Goal: Task Accomplishment & Management: Complete application form

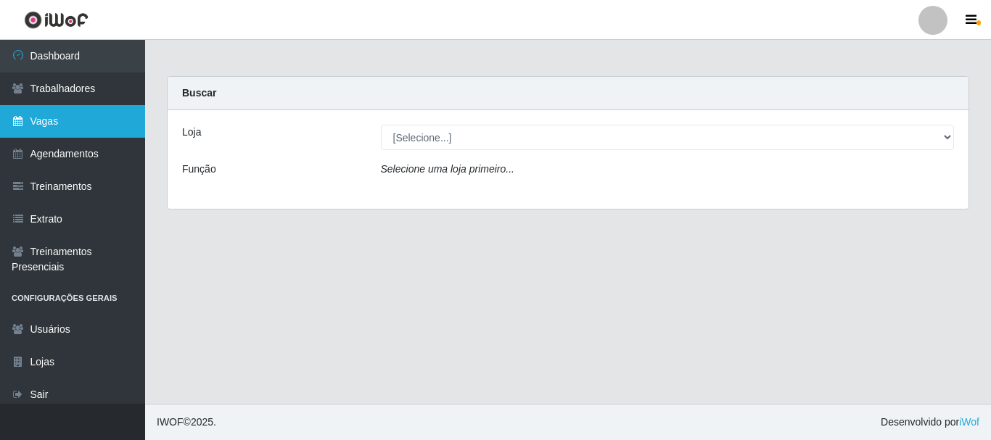
click at [66, 119] on link "Vagas" at bounding box center [72, 121] width 145 height 33
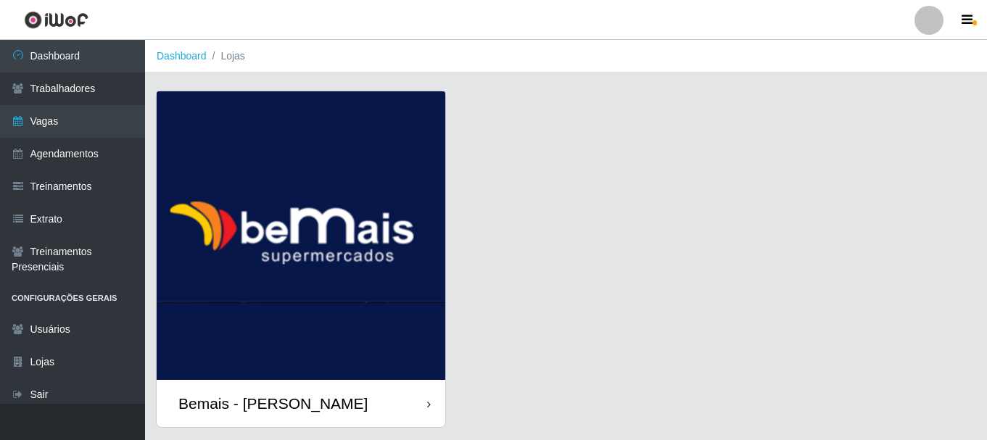
click at [376, 424] on div "Bemais - [PERSON_NAME]" at bounding box center [301, 403] width 289 height 47
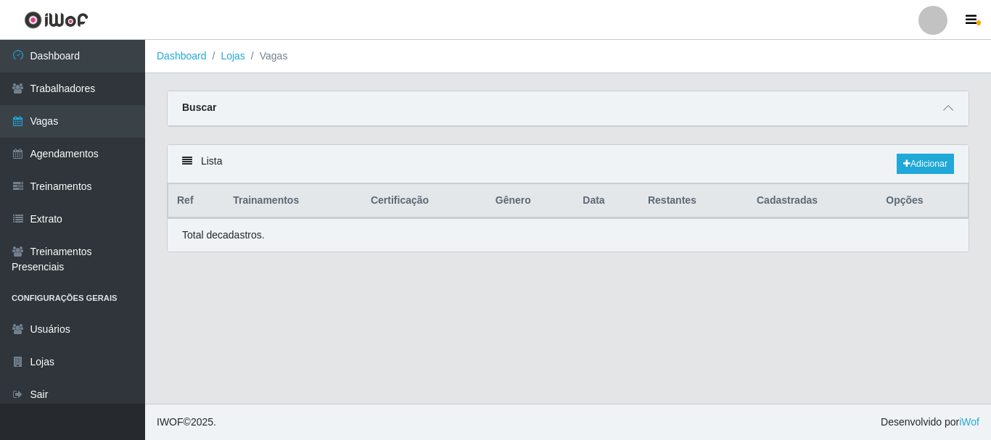
click at [378, 406] on footer "IWOF © 2025 . Desenvolvido por iWof" at bounding box center [568, 422] width 846 height 36
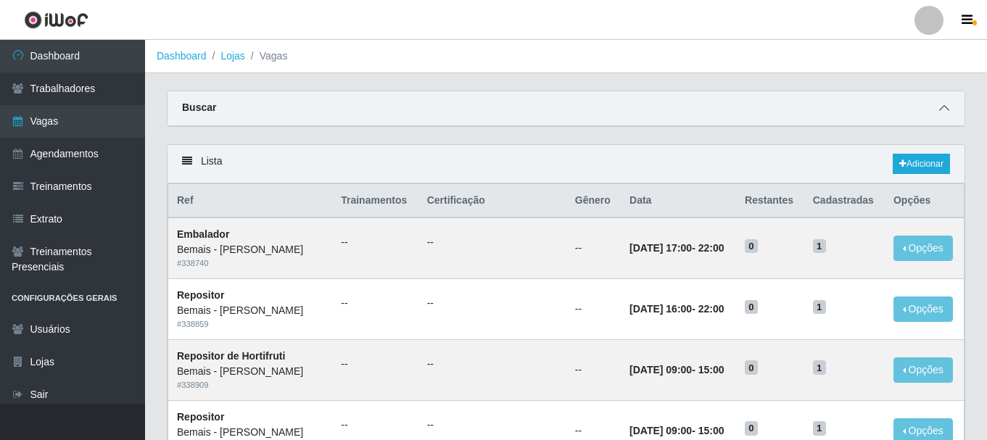
click at [939, 107] on span at bounding box center [944, 108] width 17 height 17
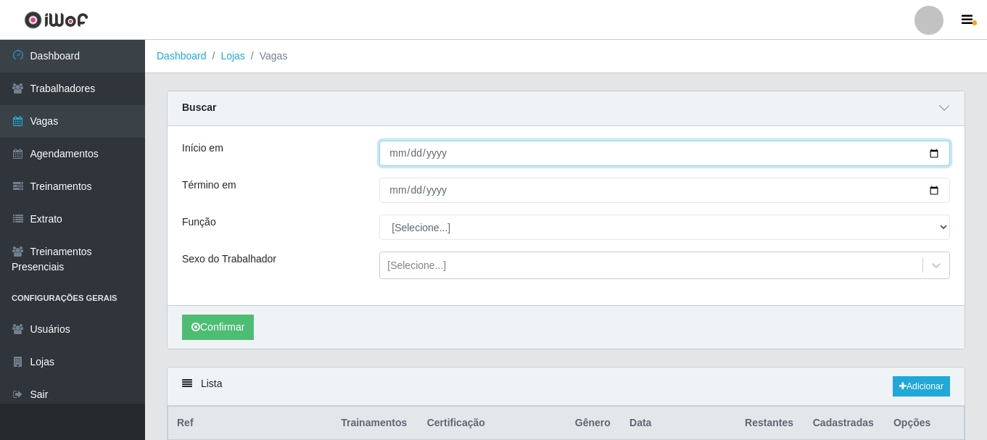
click at [938, 158] on input "Início em" at bounding box center [664, 153] width 571 height 25
type input "[DATE]"
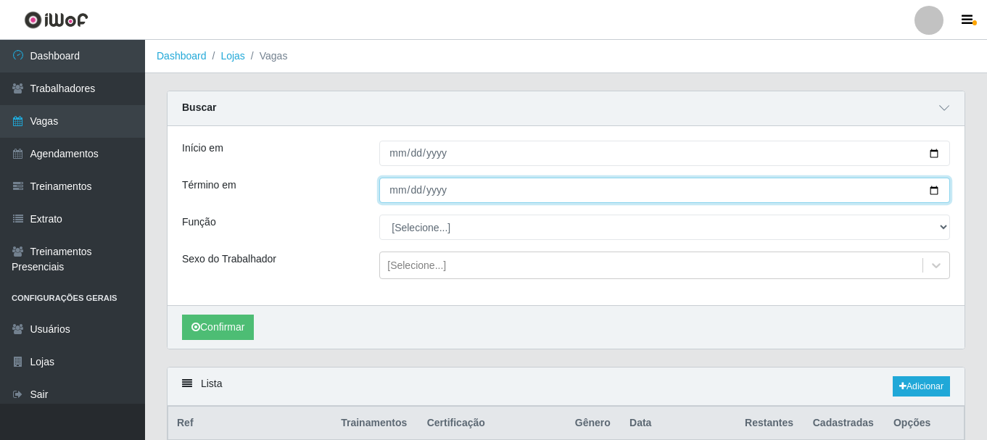
click at [935, 192] on input "Término em" at bounding box center [664, 190] width 571 height 25
type input "[DATE]"
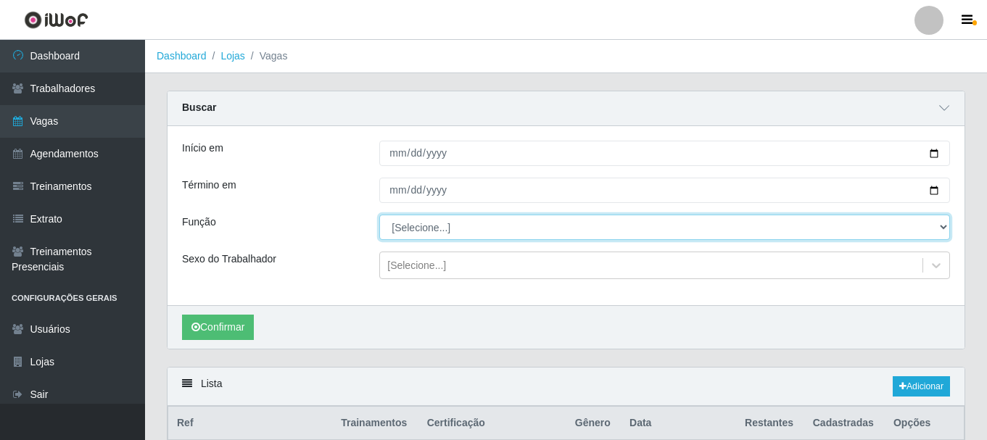
click at [939, 228] on select "[Selecione...] ASG ASG + ASG ++ Auxiliar de Depósito Auxiliar de Depósito + Aux…" at bounding box center [664, 227] width 571 height 25
select select "107"
click at [379, 215] on select "[Selecione...] ASG ASG + ASG ++ Auxiliar de Depósito Auxiliar de Depósito + Aux…" at bounding box center [664, 227] width 571 height 25
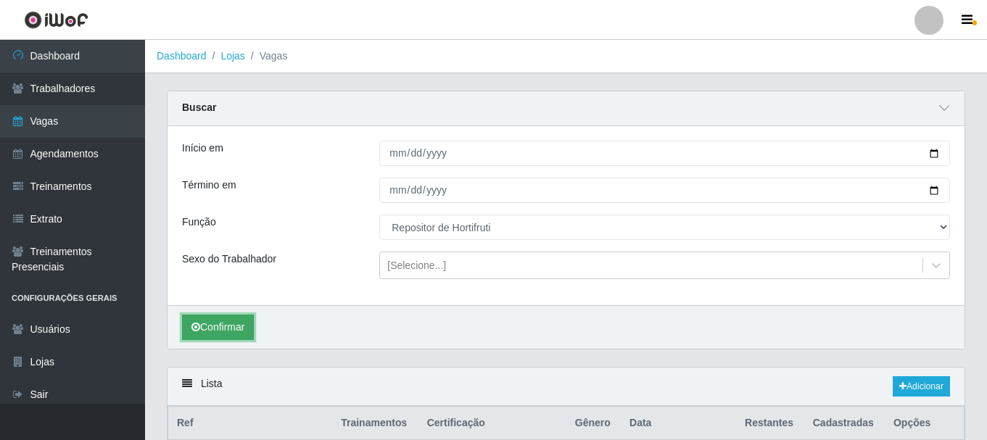
click at [231, 321] on button "Confirmar" at bounding box center [218, 327] width 72 height 25
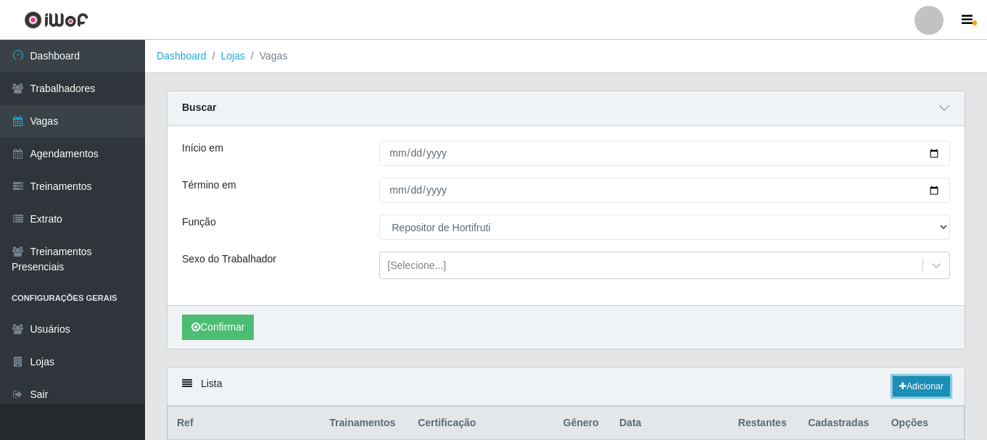
click at [910, 386] on link "Adicionar" at bounding box center [921, 387] width 57 height 20
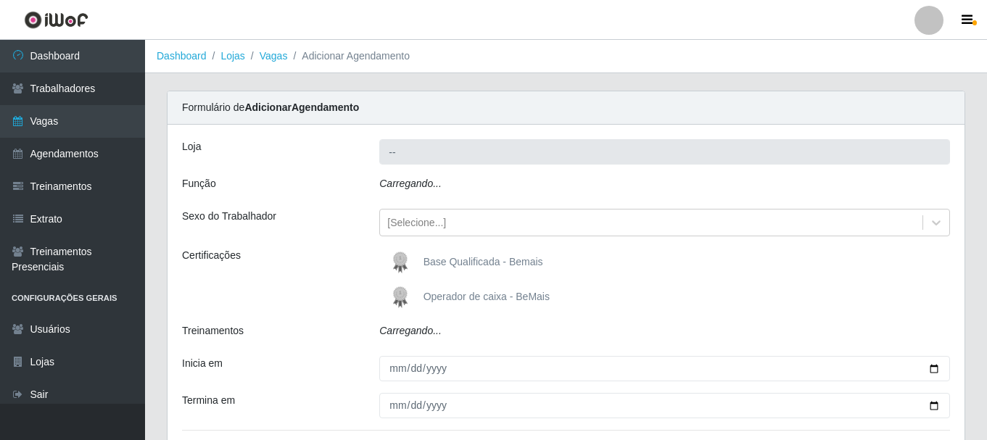
type input "Bemais - [PERSON_NAME]"
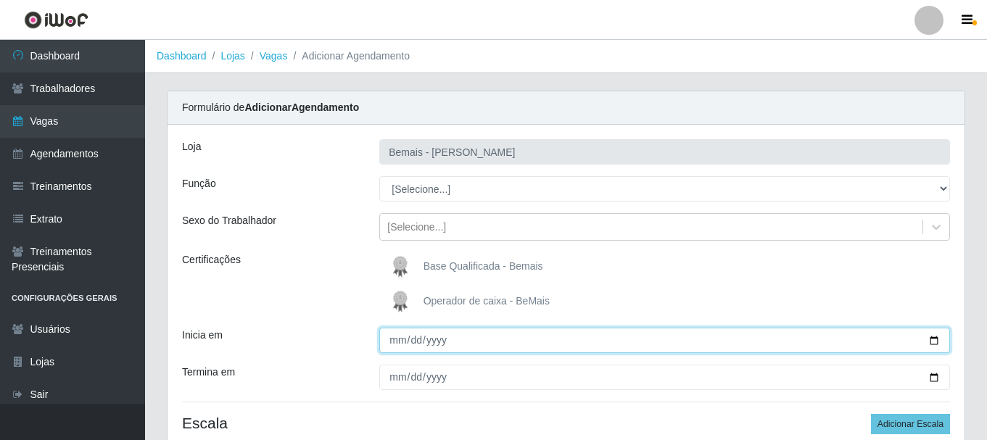
click at [938, 334] on input "Inicia em" at bounding box center [664, 340] width 571 height 25
type input "[DATE]"
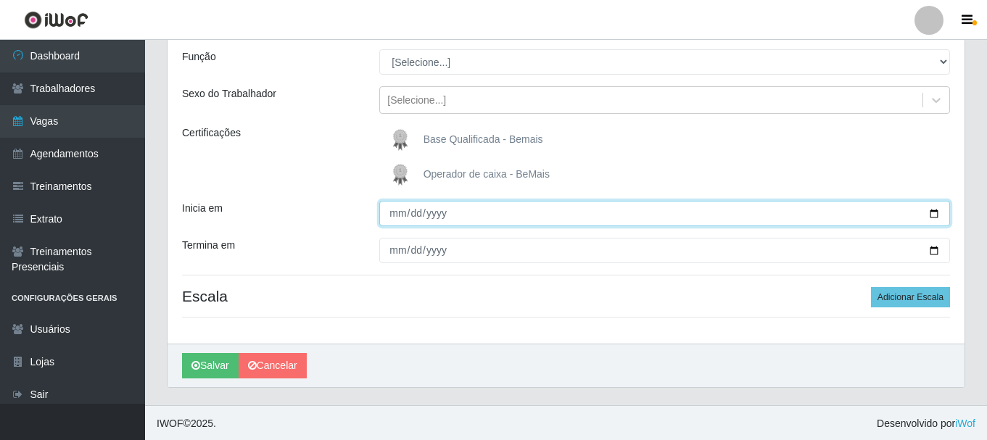
scroll to position [128, 0]
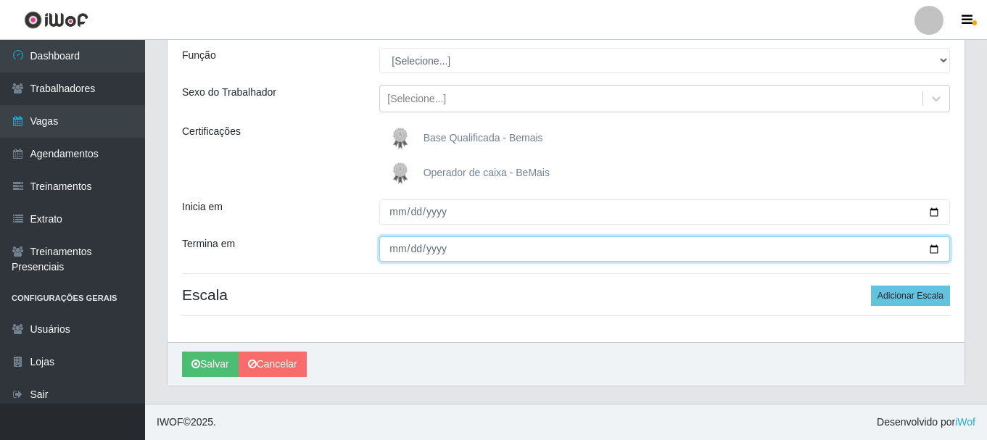
drag, startPoint x: 939, startPoint y: 251, endPoint x: 921, endPoint y: 245, distance: 19.0
click at [940, 251] on input "Termina em" at bounding box center [664, 249] width 571 height 25
type input "[DATE]"
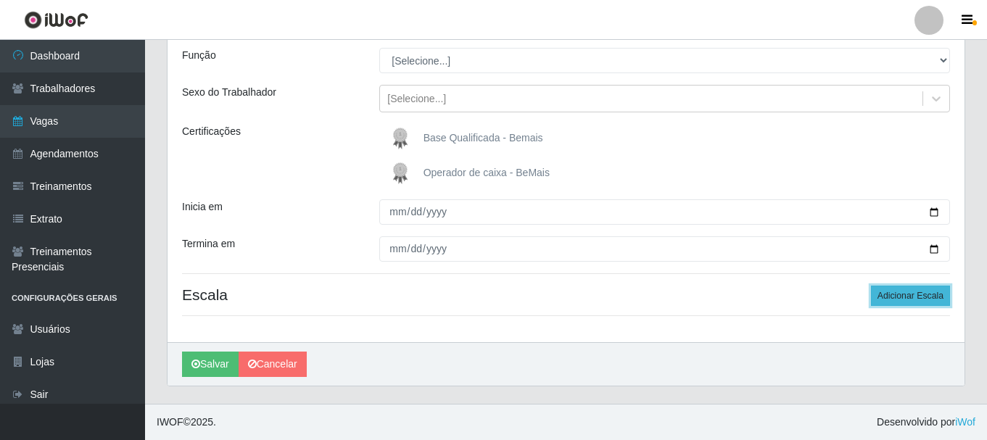
click at [900, 290] on button "Adicionar Escala" at bounding box center [910, 296] width 79 height 20
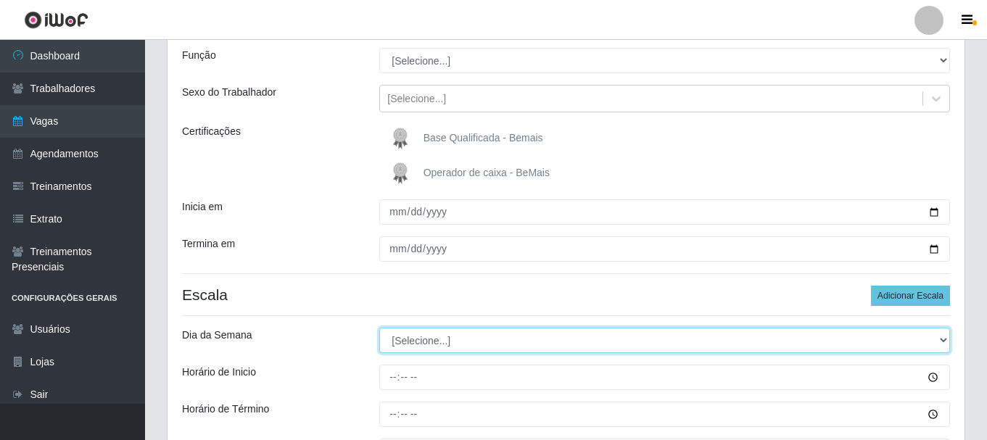
click at [440, 338] on select "[Selecione...] Segunda Terça Quarta Quinta Sexta Sábado Domingo" at bounding box center [664, 340] width 571 height 25
select select "1"
click at [379, 328] on select "[Selecione...] Segunda Terça Quarta Quinta Sexta Sábado Domingo" at bounding box center [664, 340] width 571 height 25
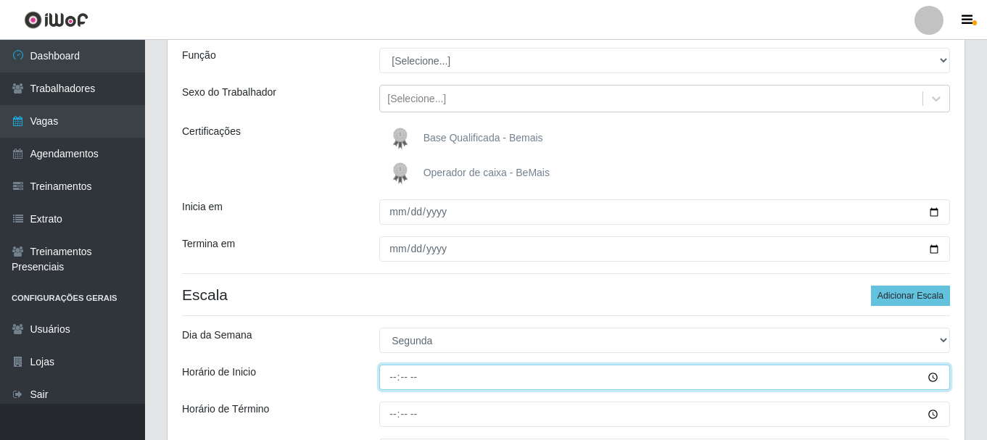
click at [394, 377] on input "Horário de Inicio" at bounding box center [664, 377] width 571 height 25
type input "16:00"
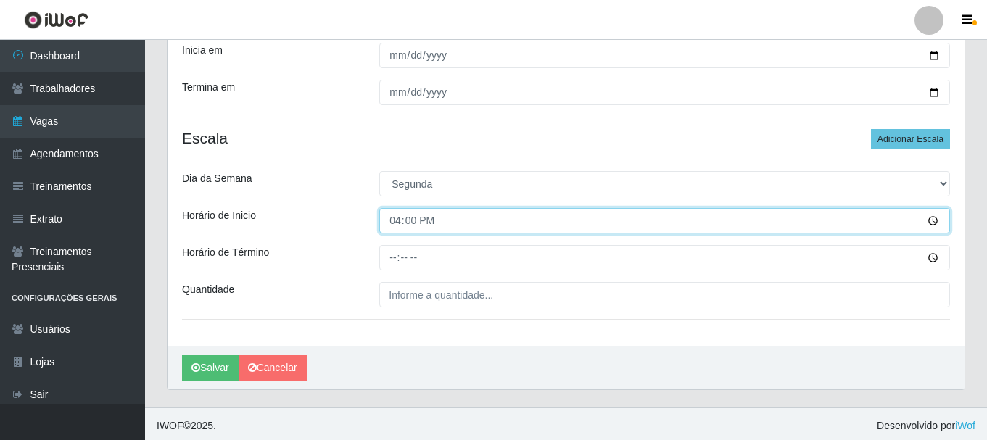
scroll to position [289, 0]
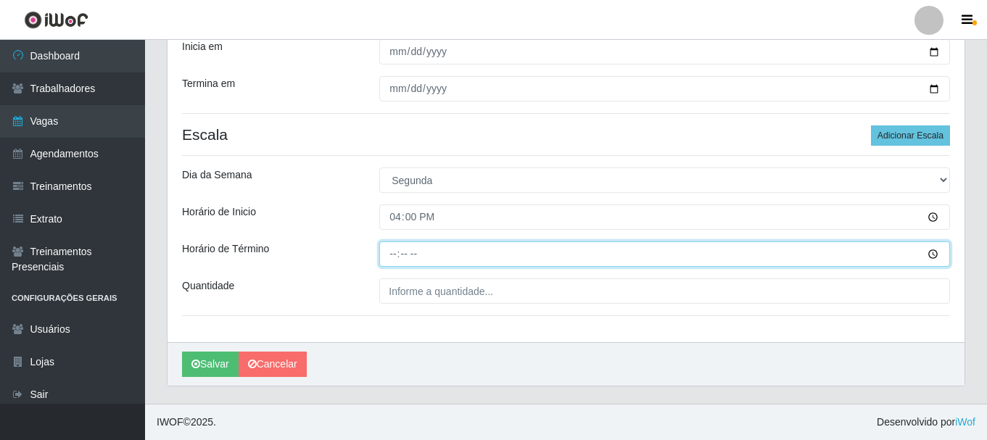
click at [390, 255] on input "Horário de Término" at bounding box center [664, 254] width 571 height 25
type input "22:00"
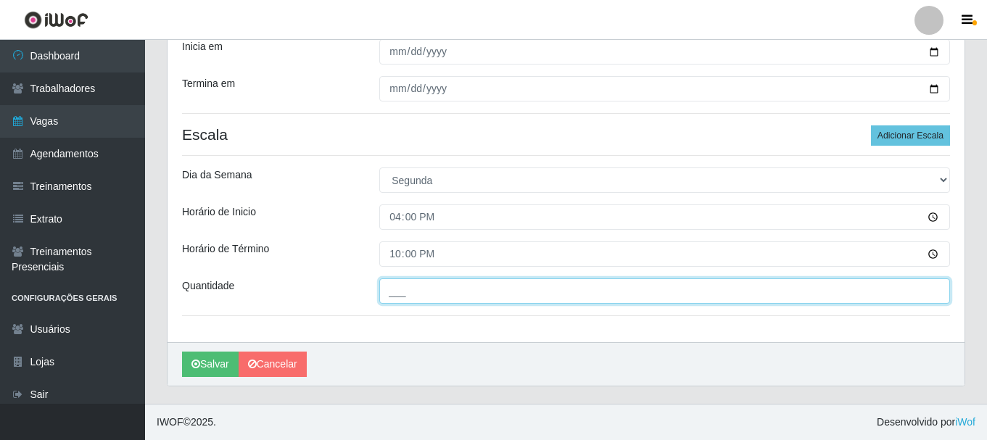
click at [437, 292] on input "___" at bounding box center [664, 291] width 571 height 25
type input "1__"
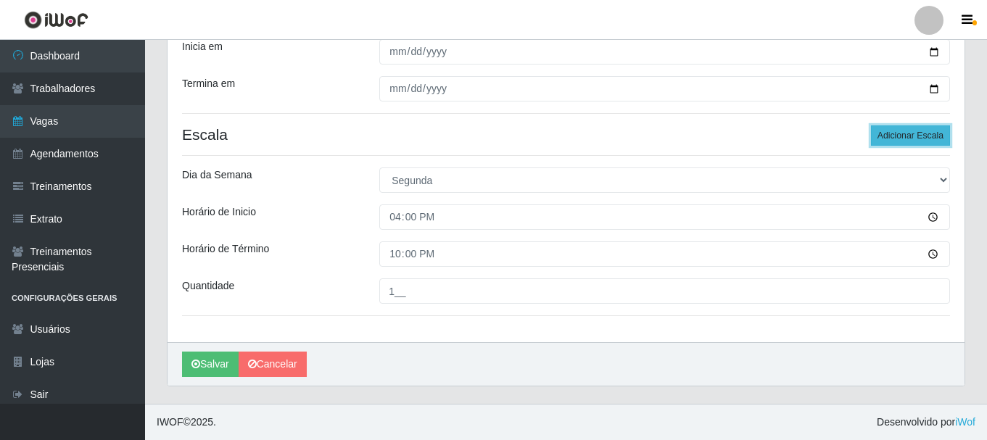
click at [897, 134] on button "Adicionar Escala" at bounding box center [910, 136] width 79 height 20
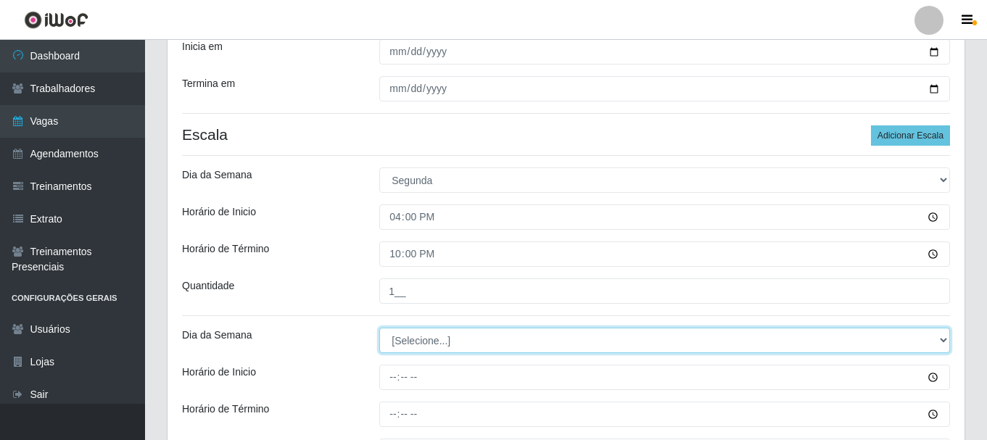
click at [422, 339] on select "[Selecione...] Segunda Terça Quarta Quinta Sexta Sábado Domingo" at bounding box center [664, 340] width 571 height 25
select select "2"
click at [379, 328] on select "[Selecione...] Segunda Terça Quarta Quinta Sexta Sábado Domingo" at bounding box center [664, 340] width 571 height 25
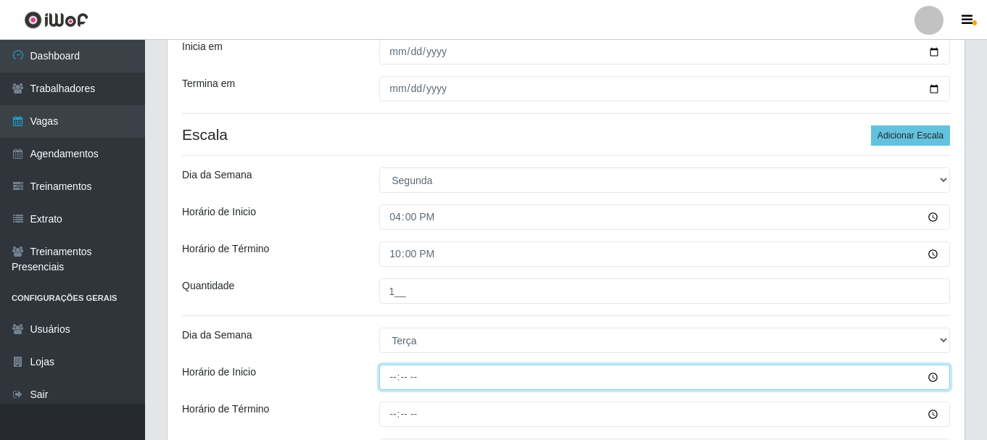
click at [398, 380] on input "Horário de Inicio" at bounding box center [664, 377] width 571 height 25
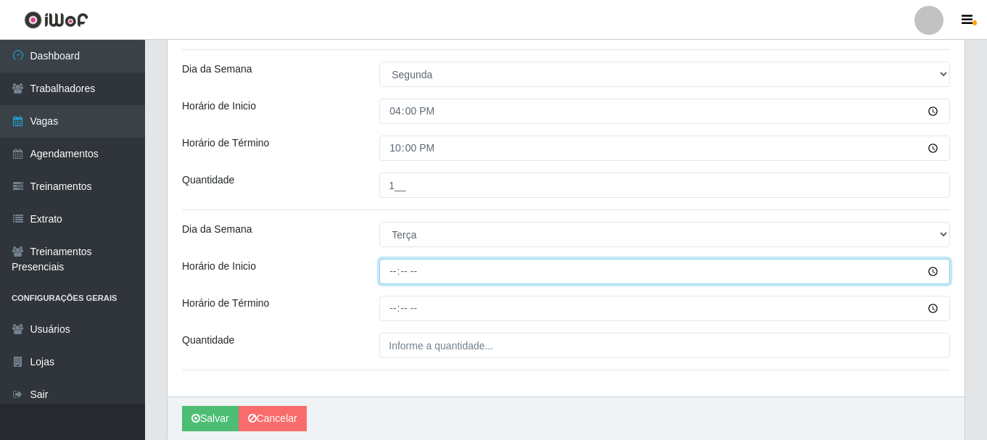
scroll to position [434, 0]
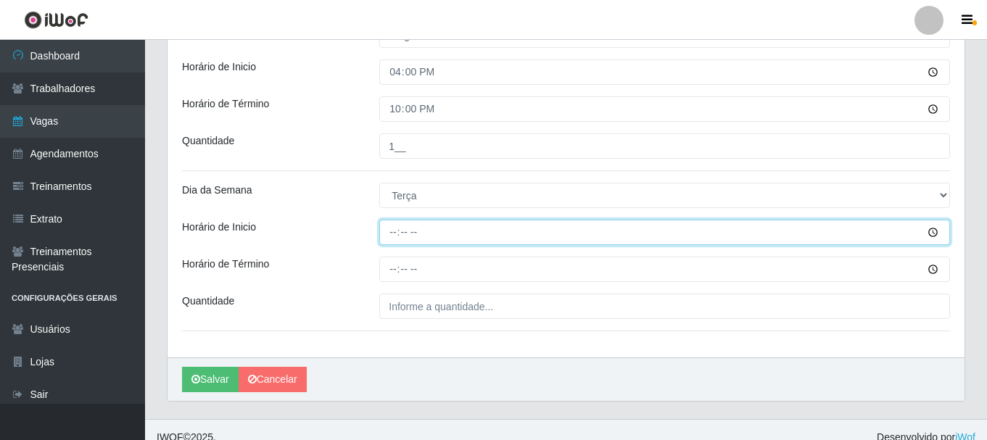
type input "16:00"
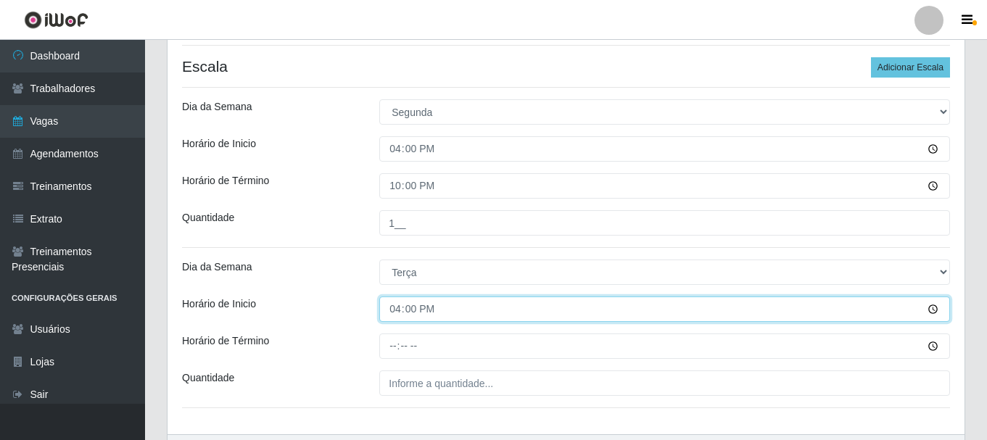
scroll to position [449, 0]
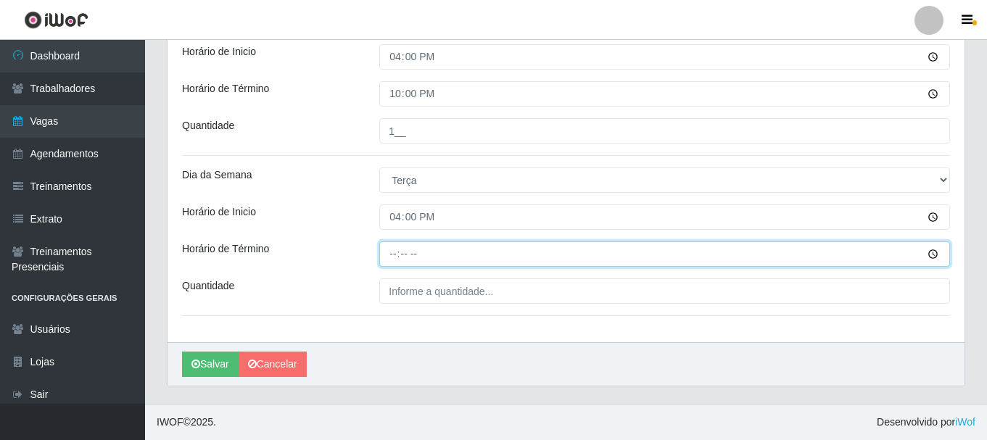
click at [390, 257] on input "Horário de Término" at bounding box center [664, 254] width 571 height 25
type input "22:00"
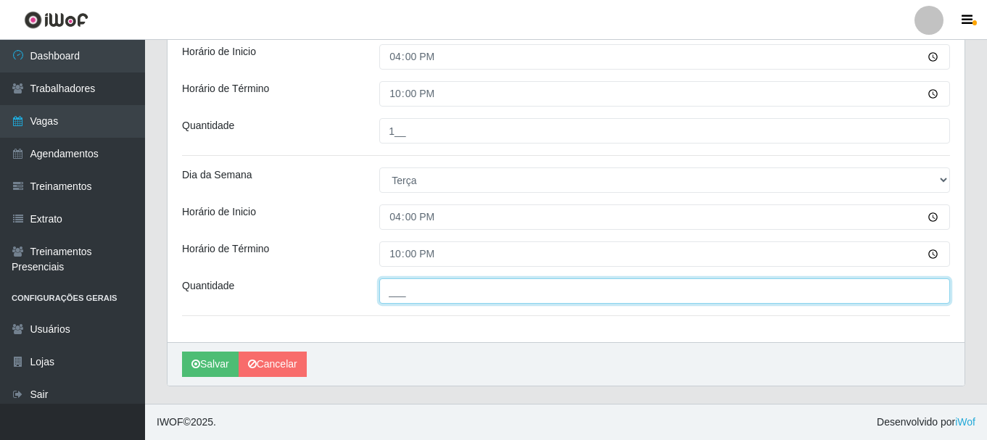
click at [403, 295] on input "___" at bounding box center [664, 291] width 571 height 25
type input "1__"
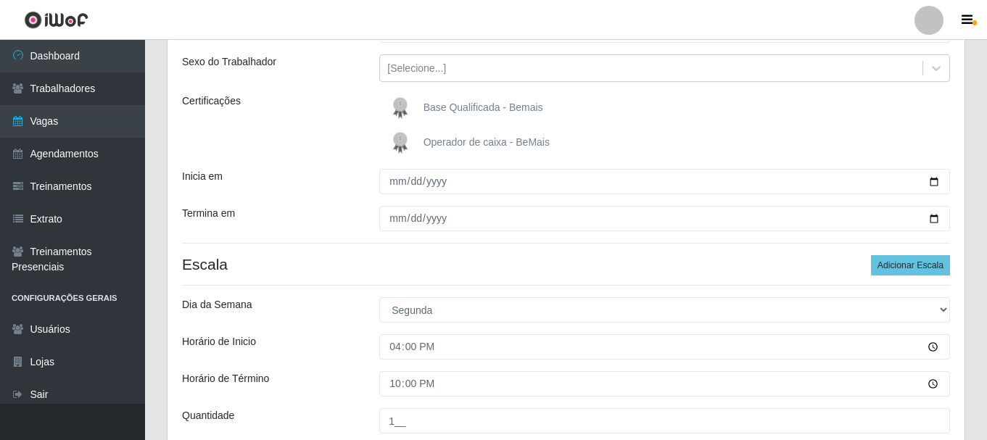
scroll to position [231, 0]
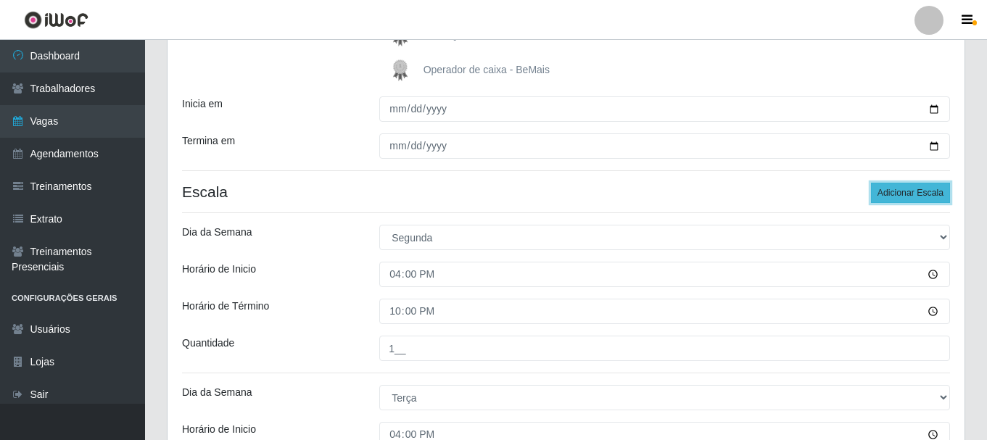
click at [898, 194] on button "Adicionar Escala" at bounding box center [910, 193] width 79 height 20
drag, startPoint x: 898, startPoint y: 194, endPoint x: 852, endPoint y: 199, distance: 46.6
click at [897, 194] on button "Adicionar Escala" at bounding box center [910, 193] width 79 height 20
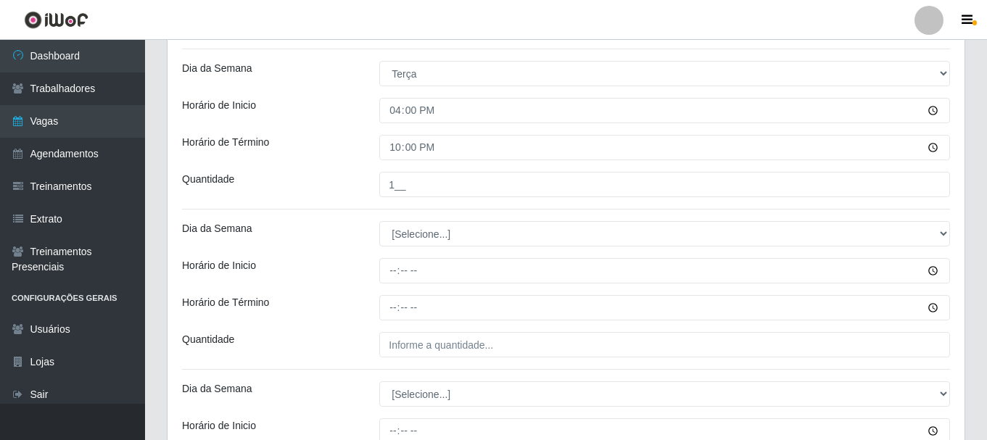
scroll to position [522, 0]
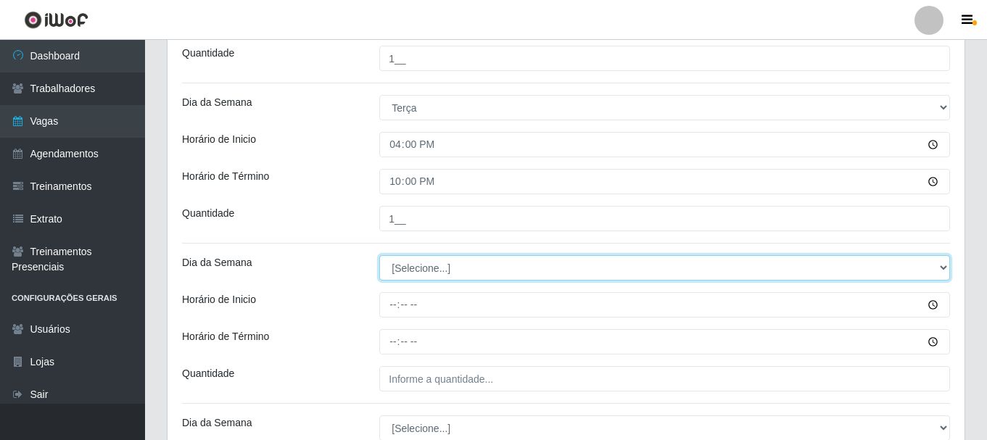
click at [427, 266] on select "[Selecione...] Segunda Terça Quarta Quinta Sexta Sábado Domingo" at bounding box center [664, 267] width 571 height 25
select select "3"
click at [379, 255] on select "[Selecione...] Segunda Terça Quarta Quinta Sexta Sábado Domingo" at bounding box center [664, 267] width 571 height 25
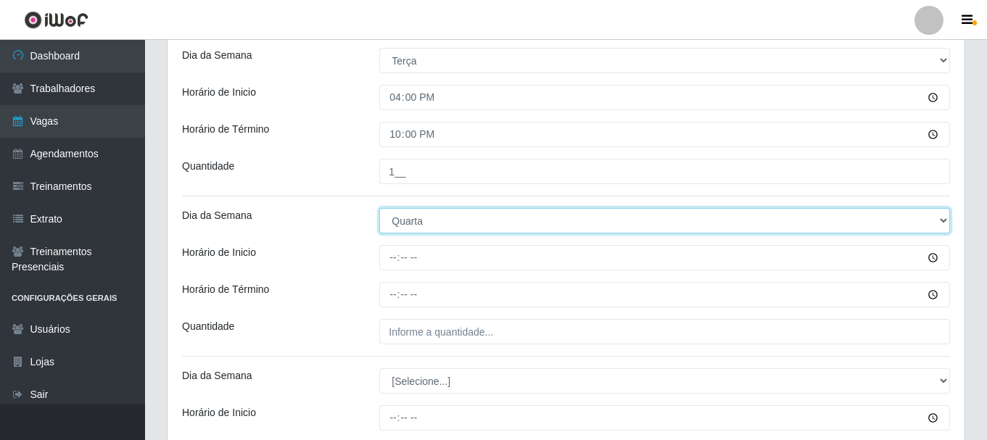
scroll to position [594, 0]
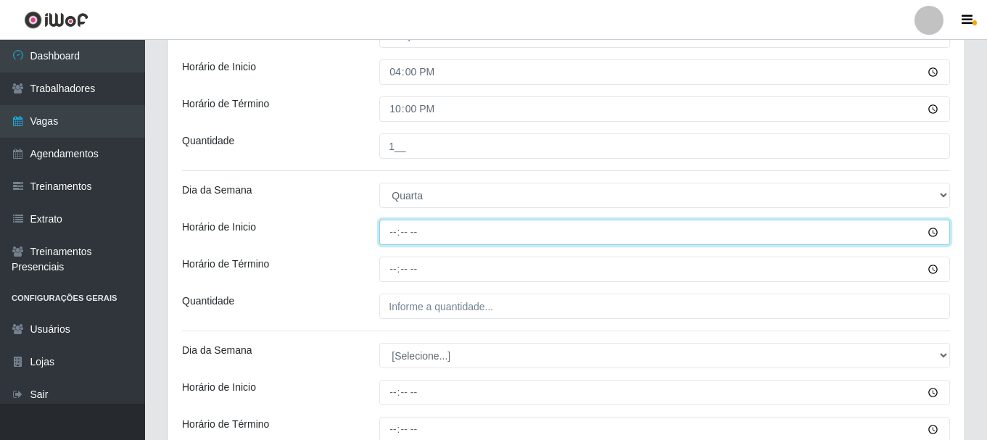
click at [395, 234] on input "Horário de Inicio" at bounding box center [664, 232] width 571 height 25
